Goal: Task Accomplishment & Management: Use online tool/utility

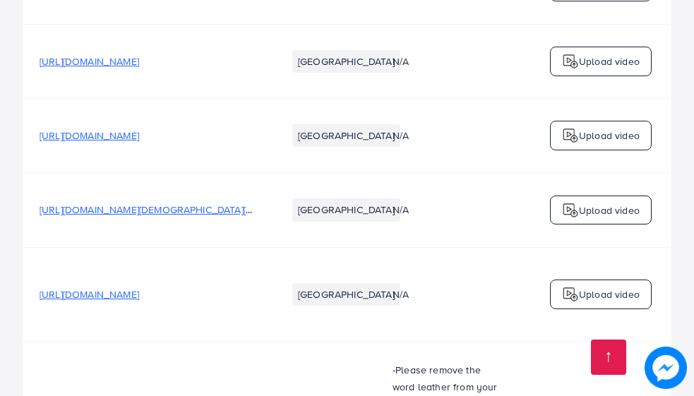
scroll to position [1154, 0]
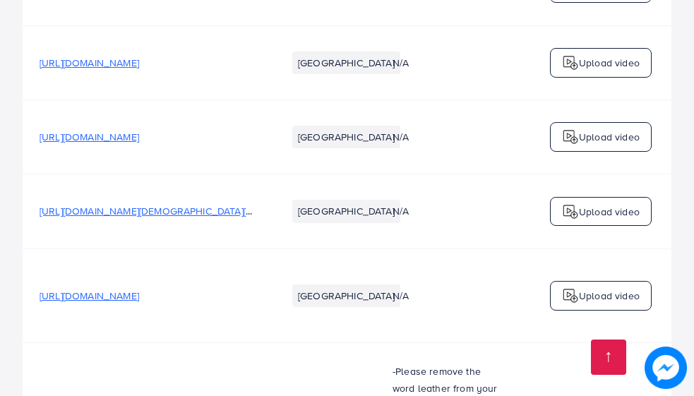
scroll to position [1154, 0]
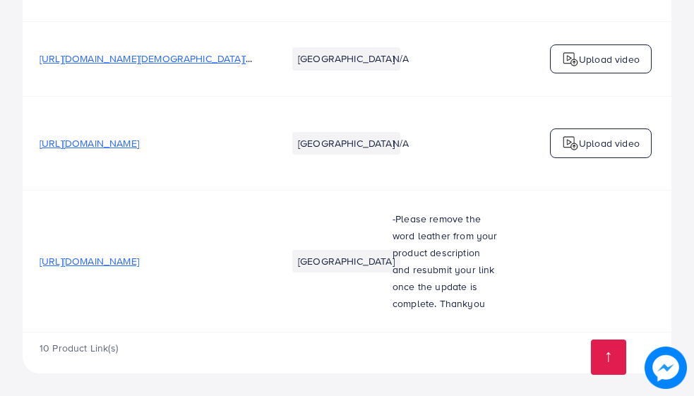
click at [139, 259] on span "[URL][DOMAIN_NAME]" at bounding box center [89, 261] width 99 height 14
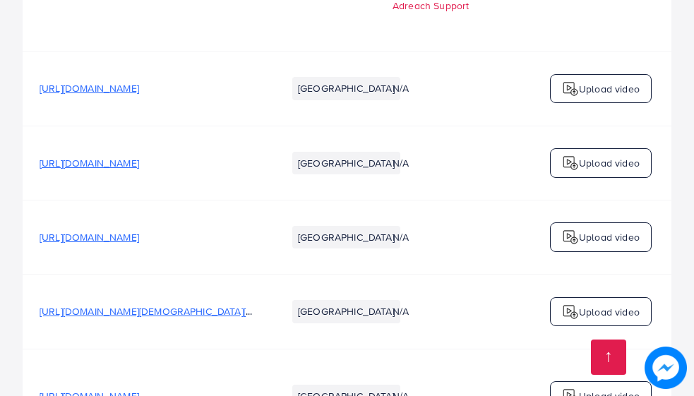
scroll to position [893, 0]
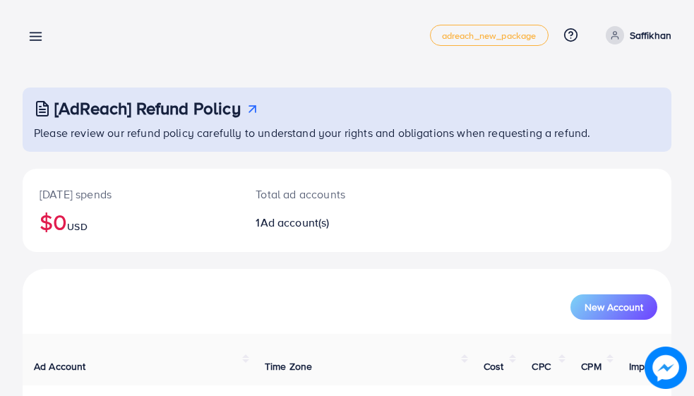
click at [35, 30] on icon at bounding box center [35, 36] width 15 height 15
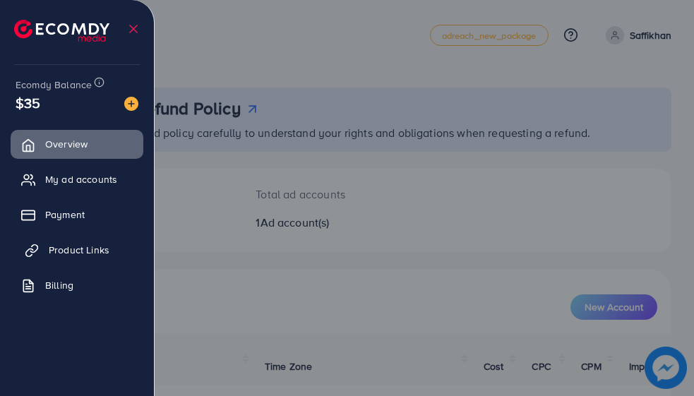
click at [81, 250] on span "Product Links" at bounding box center [79, 250] width 61 height 14
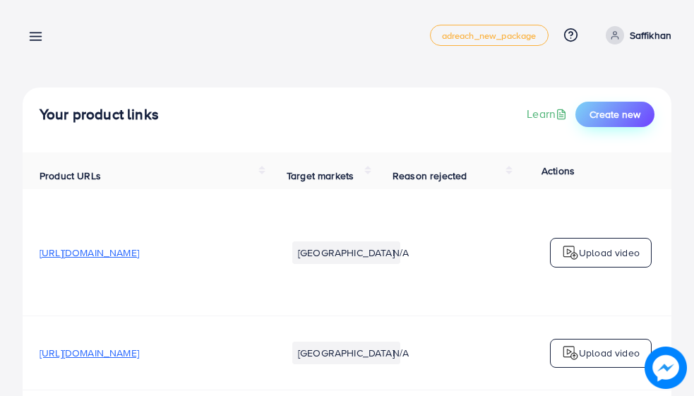
click at [598, 112] on span "Create new" at bounding box center [614, 114] width 51 height 14
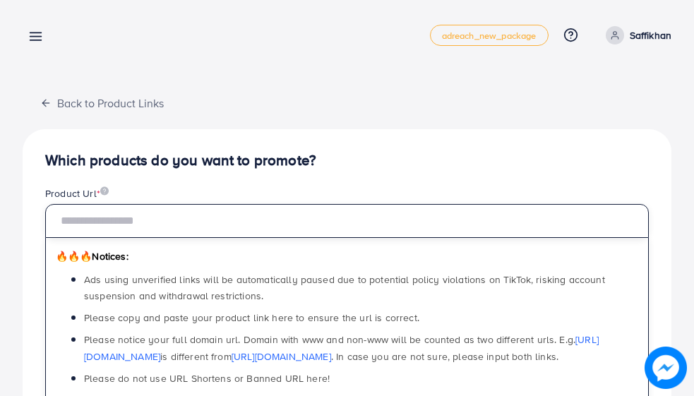
click at [325, 224] on input "text" at bounding box center [346, 221] width 603 height 34
click at [283, 226] on input "text" at bounding box center [346, 221] width 603 height 34
paste input "**********"
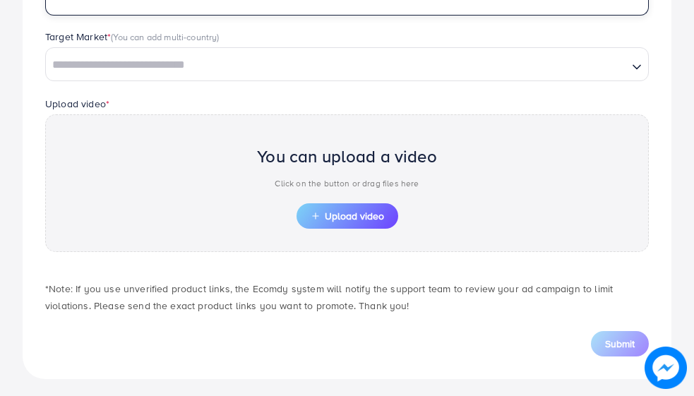
scroll to position [398, 0]
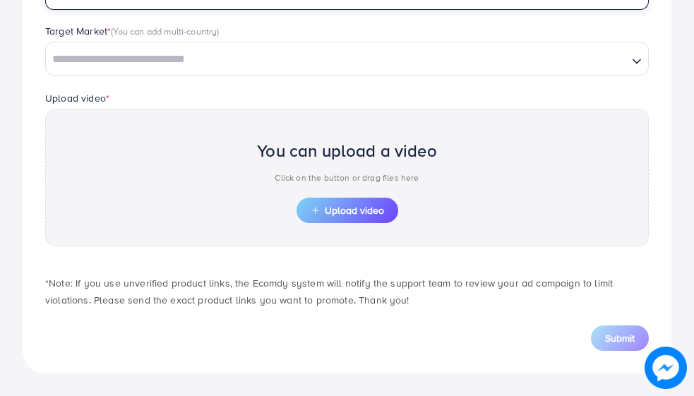
type input "**********"
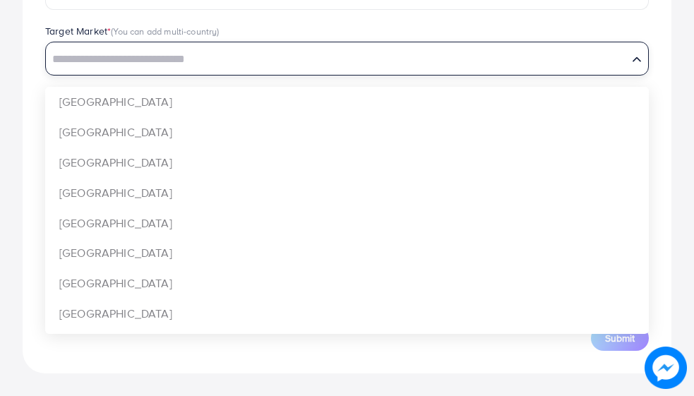
click at [278, 50] on input "Search for option" at bounding box center [336, 60] width 579 height 22
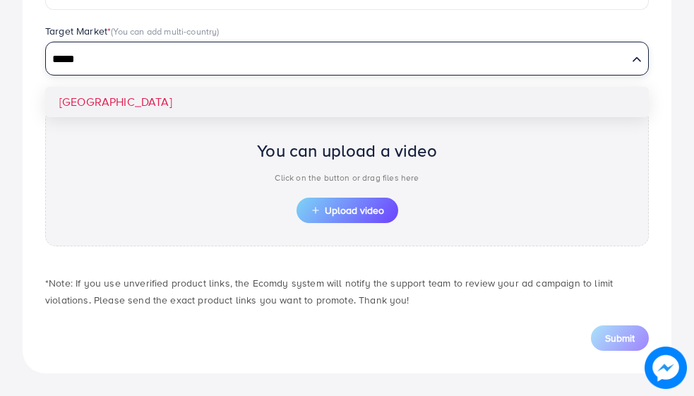
type input "*****"
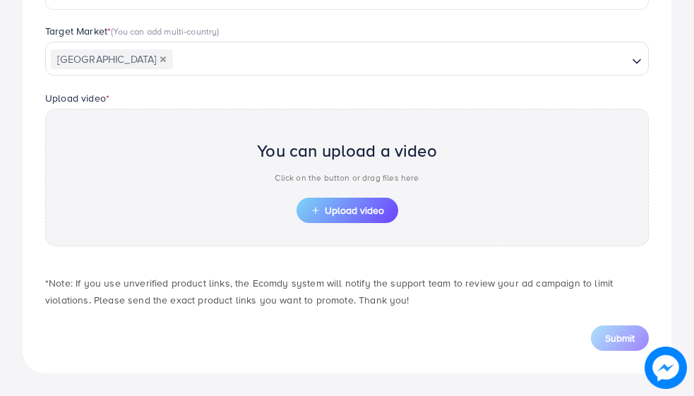
click at [215, 95] on div "**********" at bounding box center [347, 52] width 648 height 642
click at [331, 205] on span "Upload video" at bounding box center [346, 210] width 73 height 10
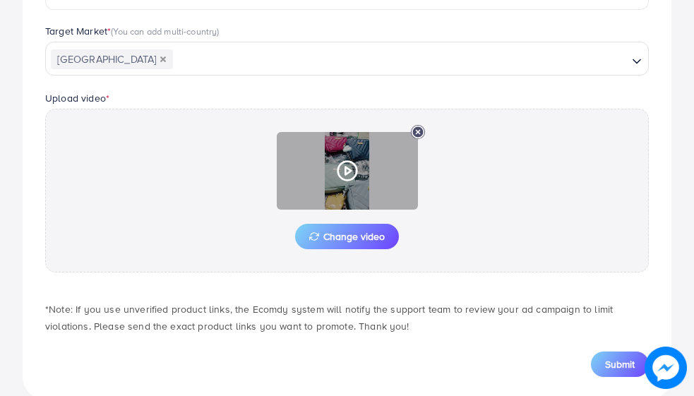
click at [341, 172] on icon at bounding box center [347, 170] width 23 height 23
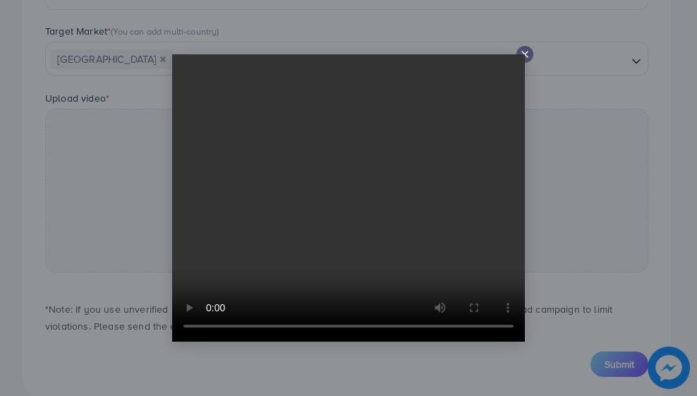
click at [524, 55] on video at bounding box center [348, 197] width 353 height 287
click at [522, 52] on icon at bounding box center [524, 54] width 11 height 11
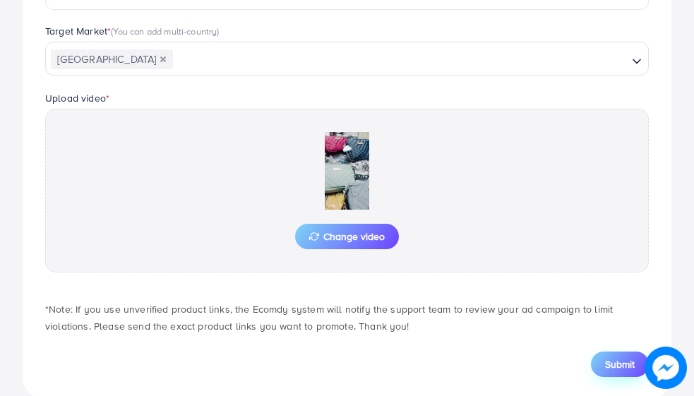
click at [621, 359] on span "Submit" at bounding box center [620, 364] width 30 height 14
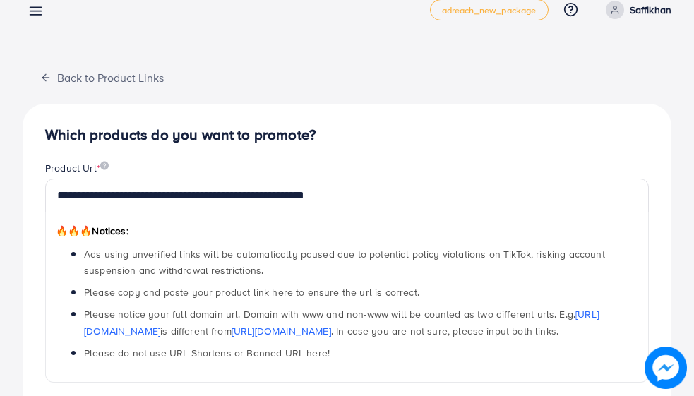
scroll to position [0, 0]
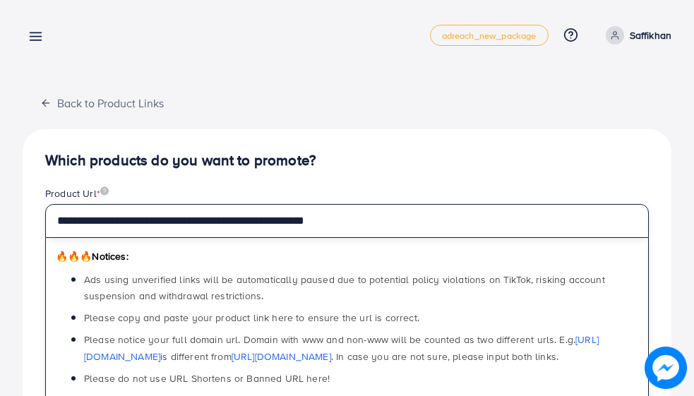
click at [420, 226] on input "**********" at bounding box center [346, 221] width 603 height 34
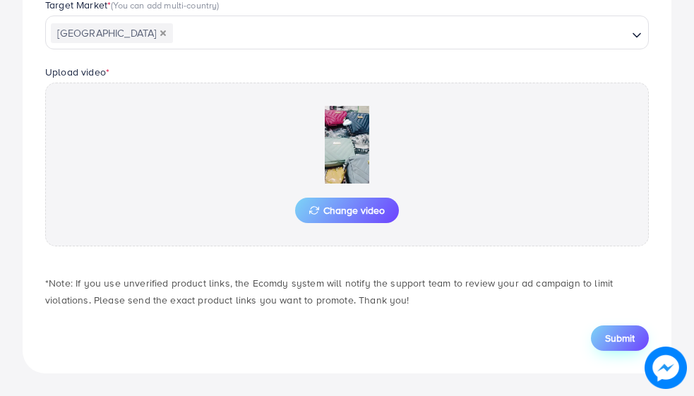
click at [635, 335] on button "Submit" at bounding box center [620, 337] width 58 height 25
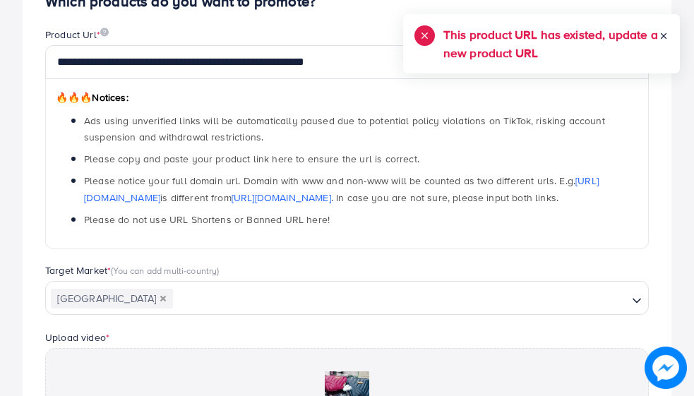
scroll to position [0, 0]
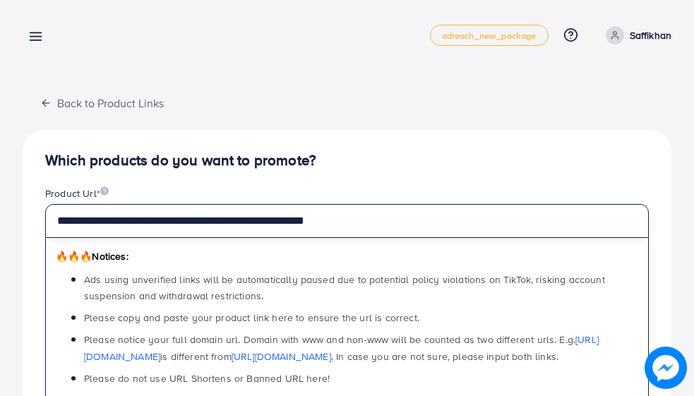
click at [410, 222] on input "**********" at bounding box center [346, 221] width 603 height 34
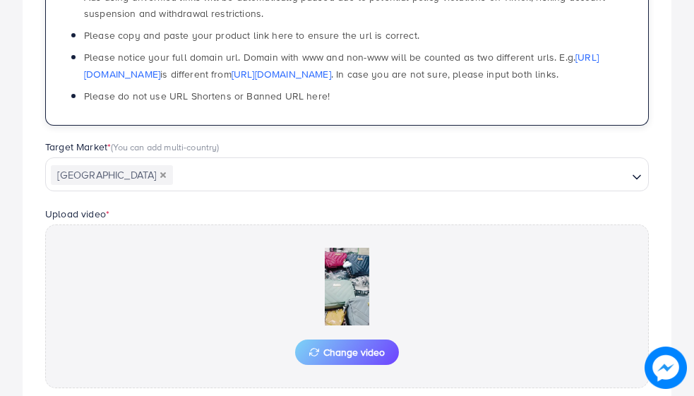
scroll to position [424, 0]
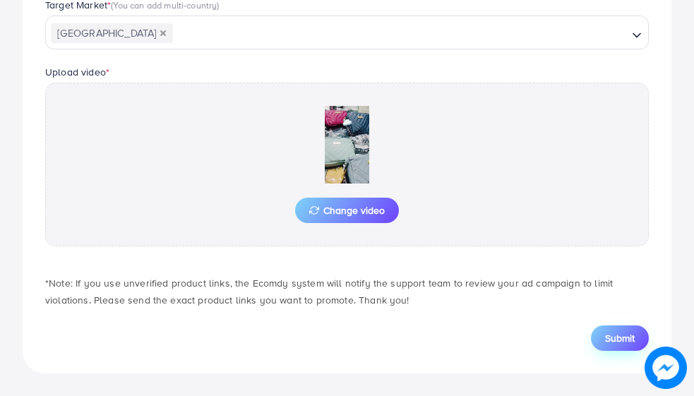
click at [608, 339] on span "Submit" at bounding box center [620, 338] width 30 height 14
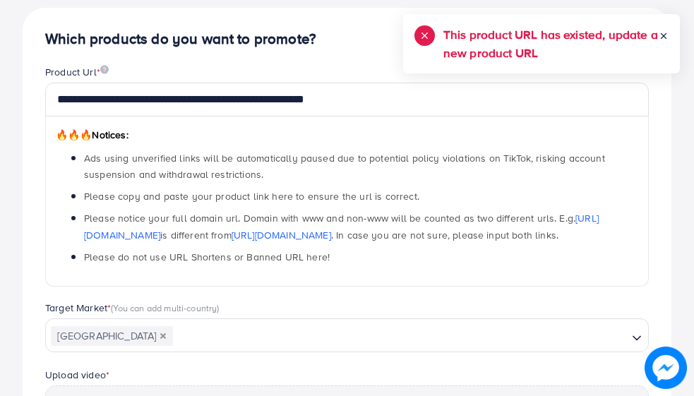
scroll to position [0, 0]
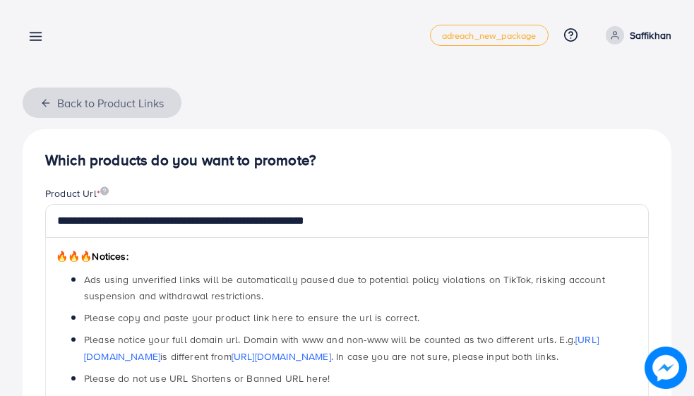
click at [47, 99] on icon "button" at bounding box center [45, 102] width 11 height 11
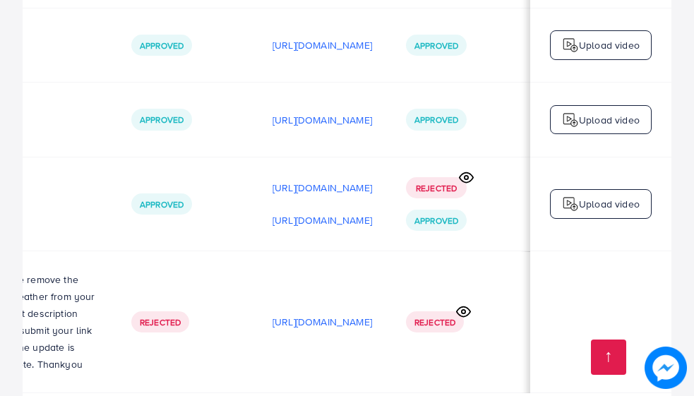
scroll to position [0, 469]
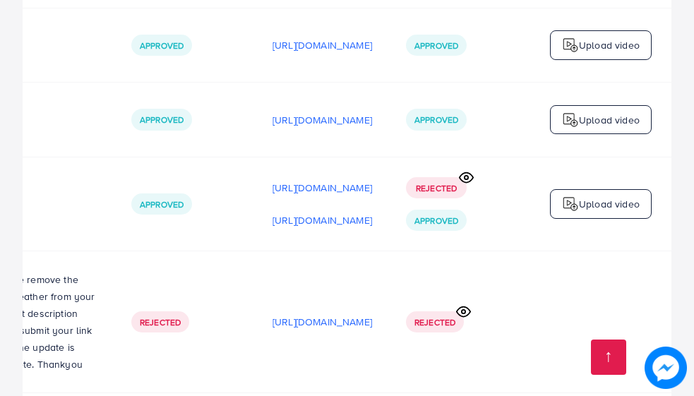
click at [463, 313] on icon at bounding box center [463, 311] width 15 height 15
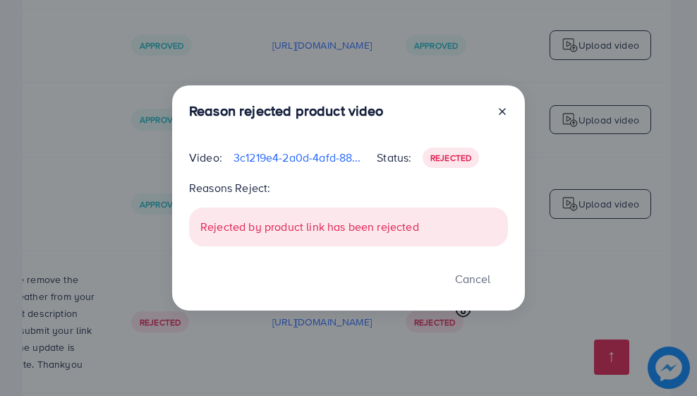
click at [502, 106] on icon at bounding box center [502, 111] width 11 height 11
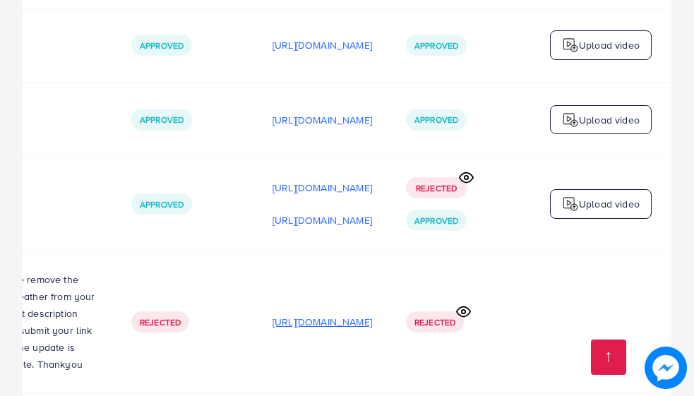
click at [342, 321] on p "[URL][DOMAIN_NAME]" at bounding box center [321, 321] width 99 height 17
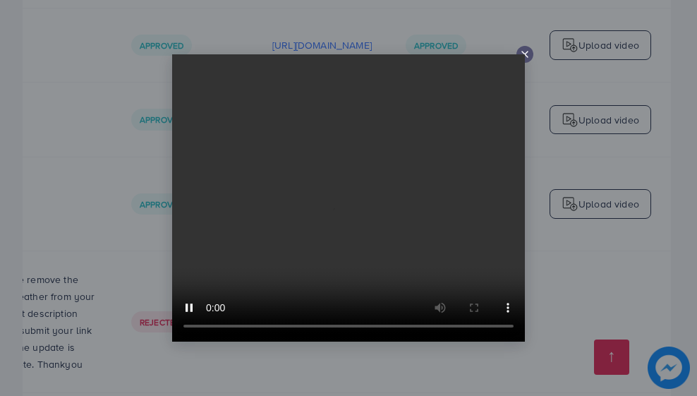
click at [524, 53] on line at bounding box center [525, 55] width 6 height 6
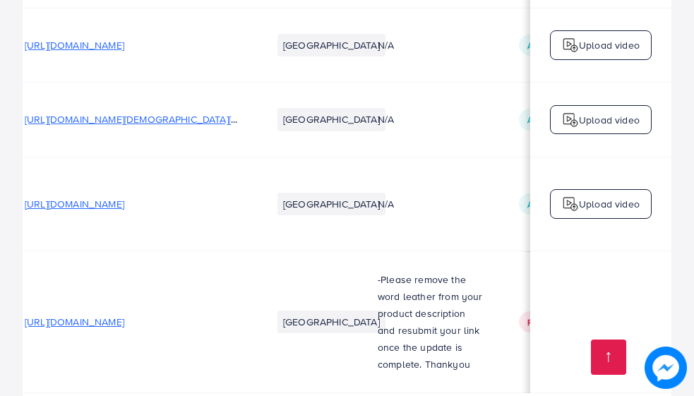
scroll to position [0, 0]
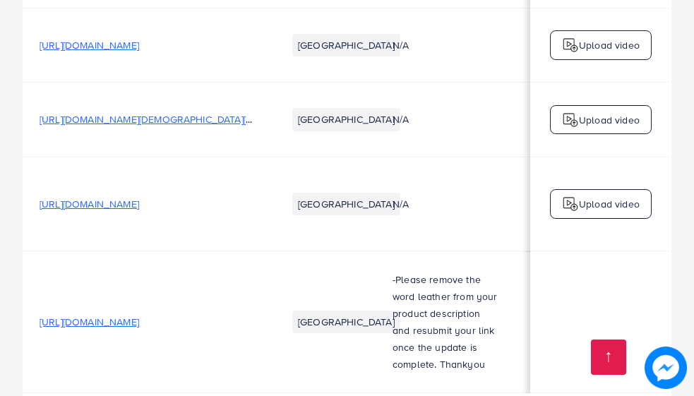
click at [139, 329] on span "[URL][DOMAIN_NAME]" at bounding box center [89, 322] width 99 height 14
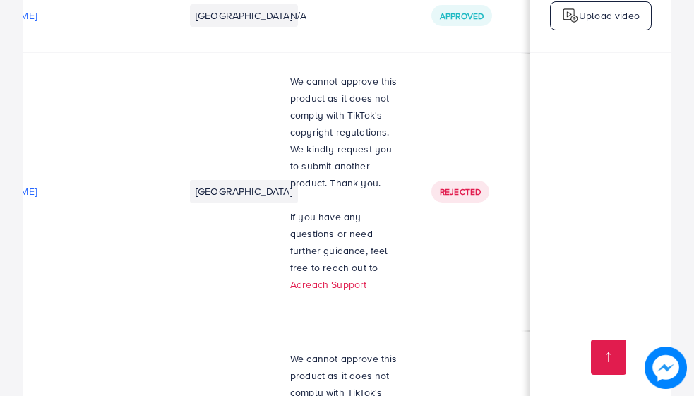
scroll to position [0, 102]
